Goal: Find specific page/section: Find specific page/section

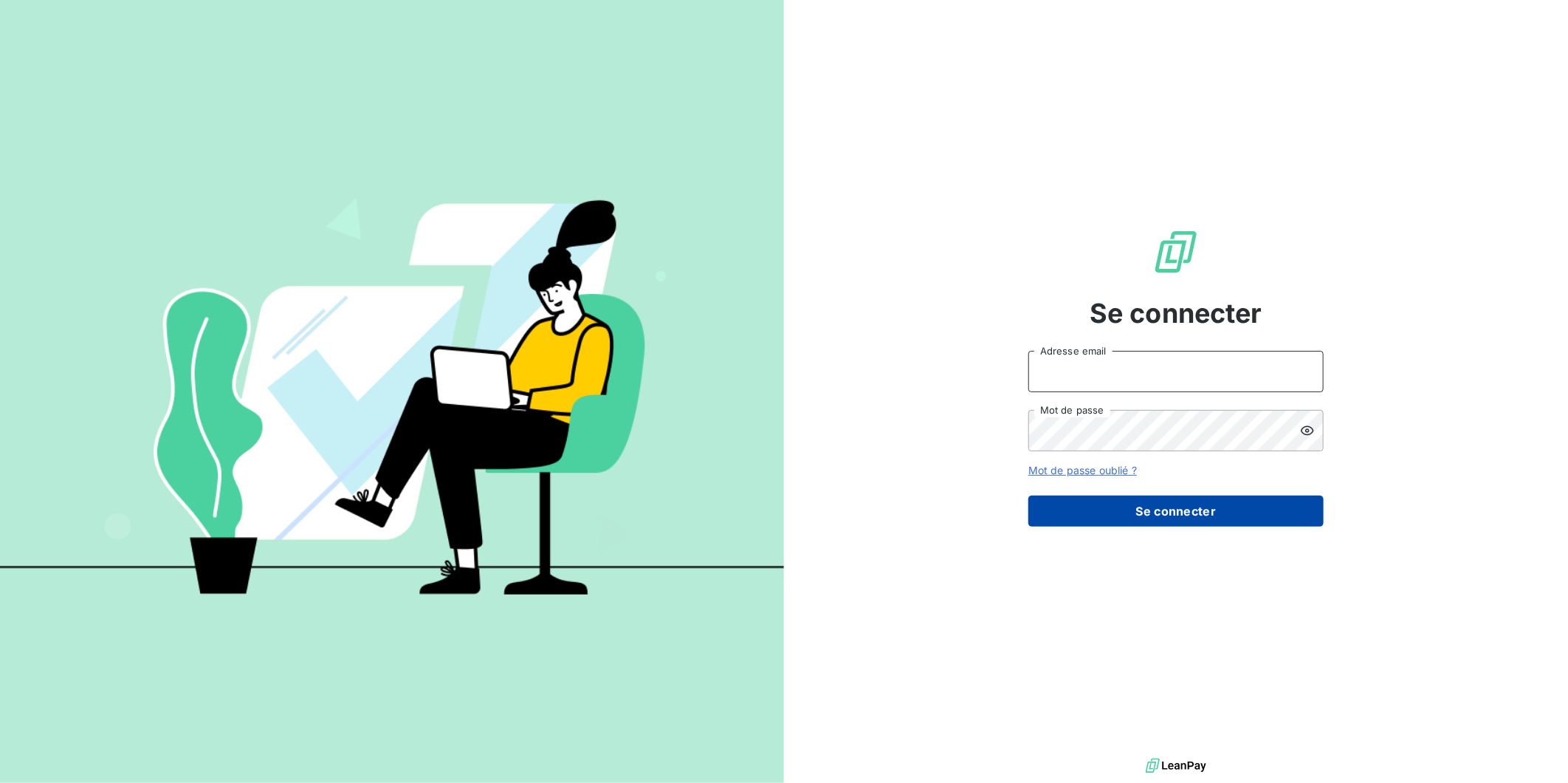
type input "[PERSON_NAME][EMAIL_ADDRESS][DOMAIN_NAME]"
click at [1208, 511] on button "Se connecter" at bounding box center [1176, 511] width 295 height 31
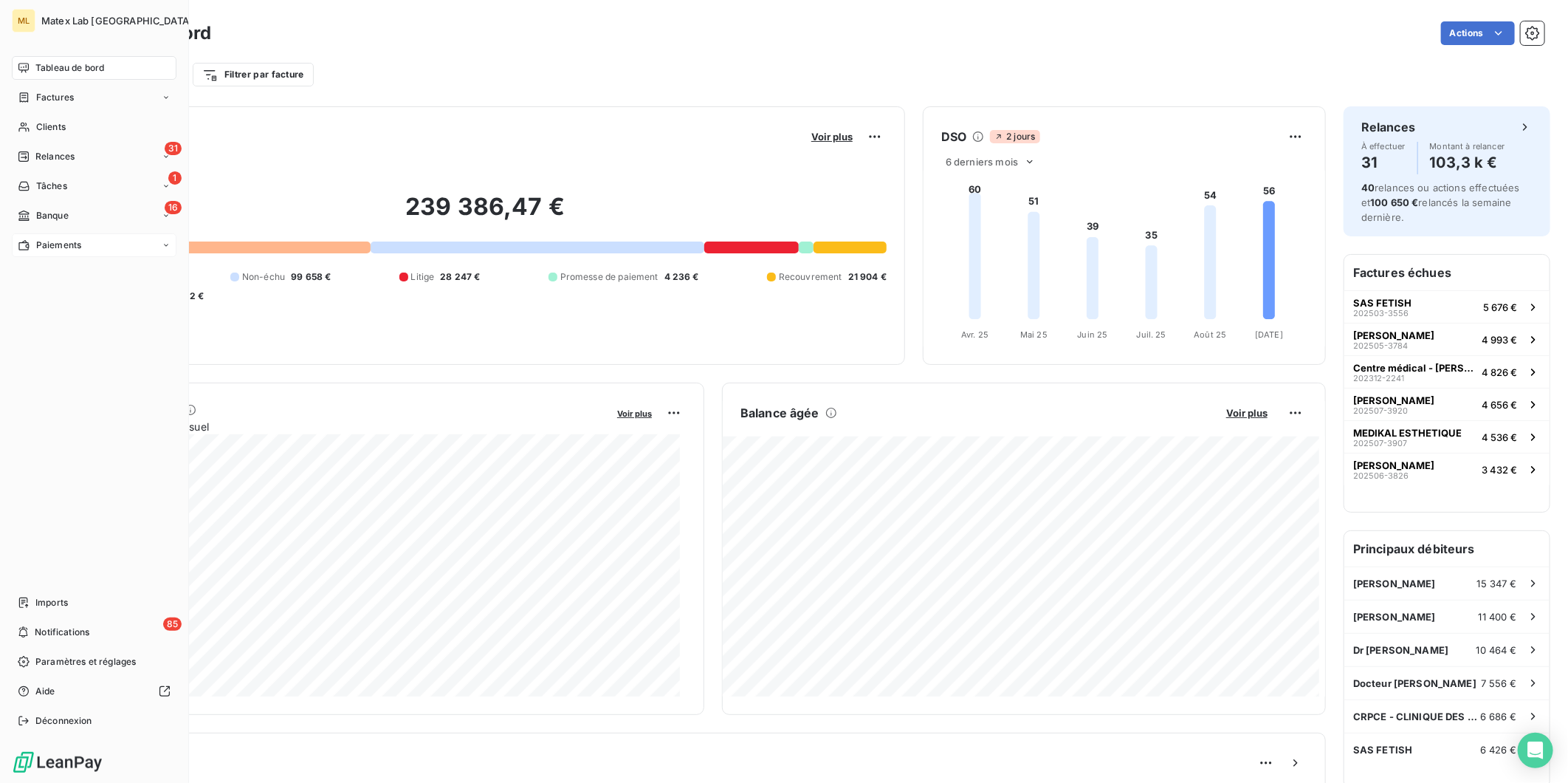
click at [72, 246] on span "Paiements" at bounding box center [59, 245] width 45 height 13
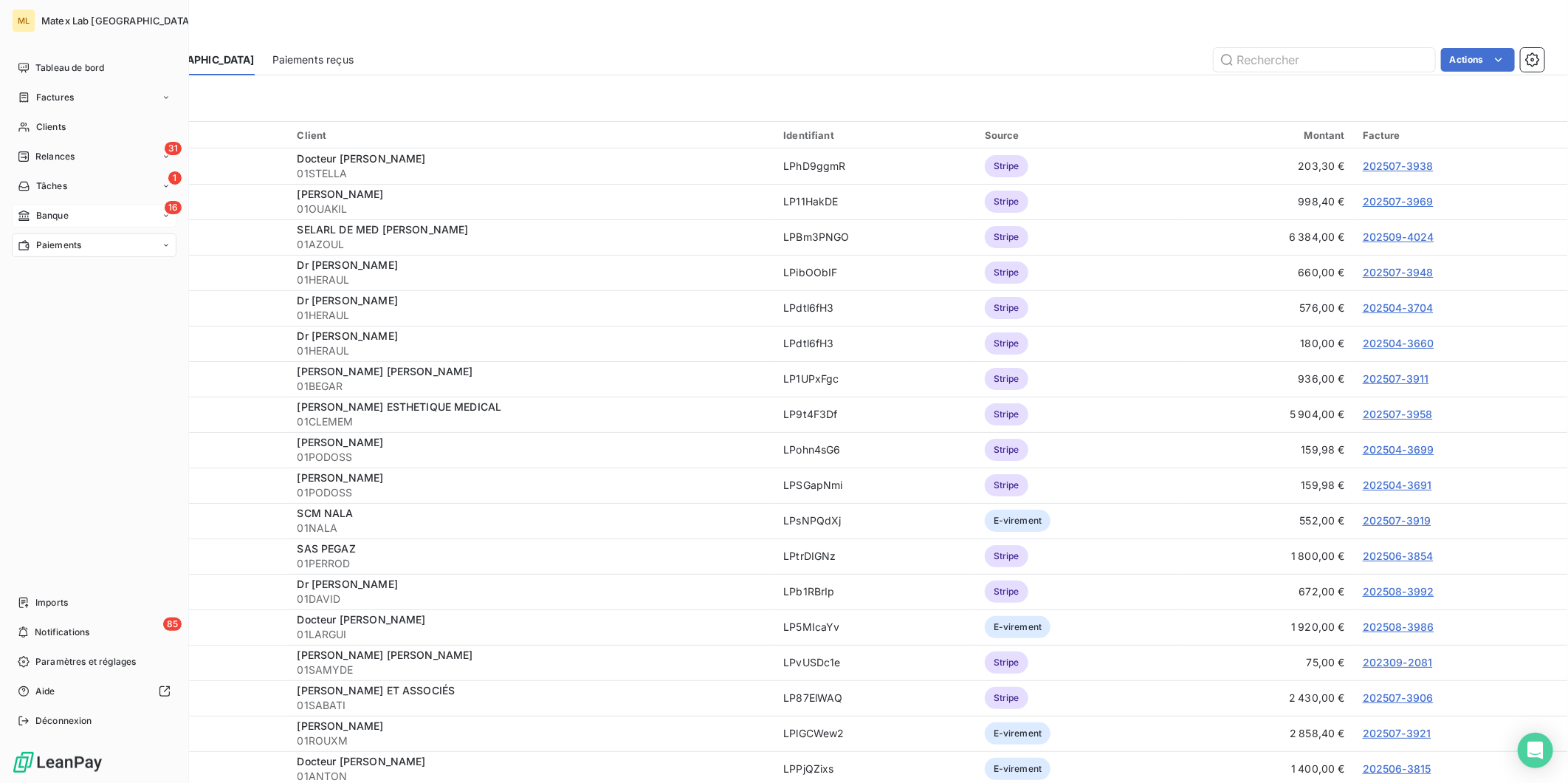
click at [83, 215] on div "16 Banque" at bounding box center [94, 215] width 164 height 23
